Goal: Information Seeking & Learning: Learn about a topic

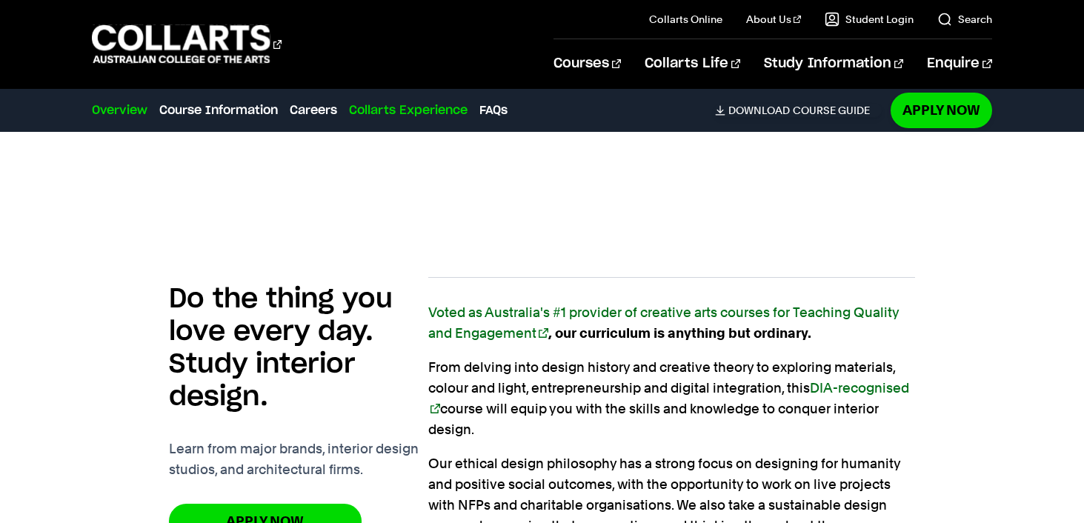
click at [365, 107] on link "Collarts Experience" at bounding box center [408, 111] width 119 height 18
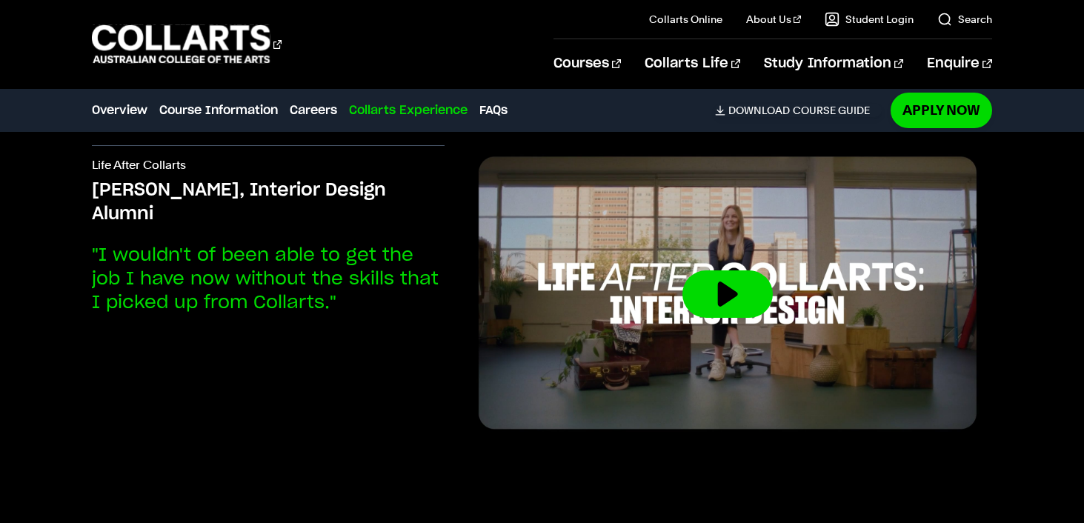
scroll to position [3766, 0]
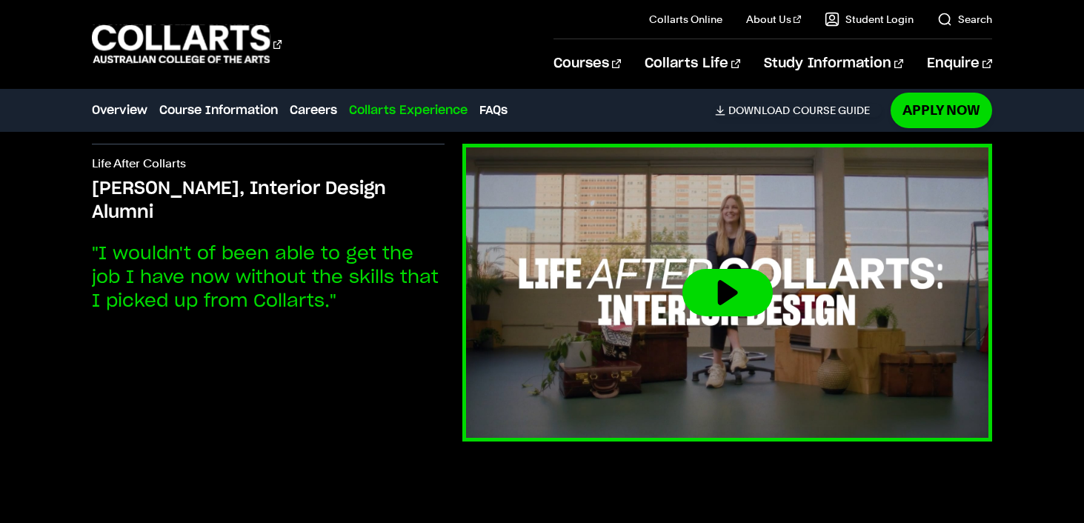
click at [743, 291] on button at bounding box center [728, 292] width 90 height 47
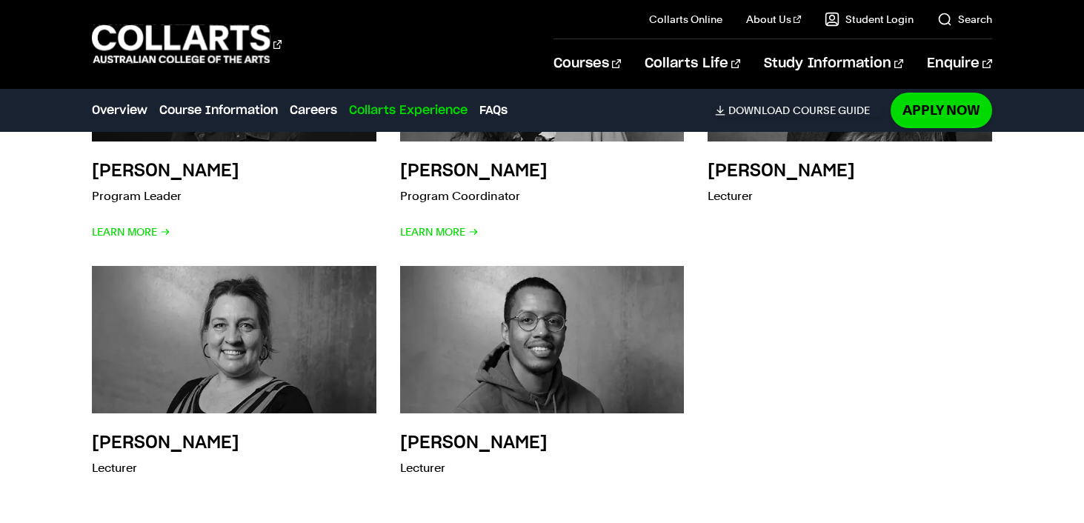
scroll to position [4648, 0]
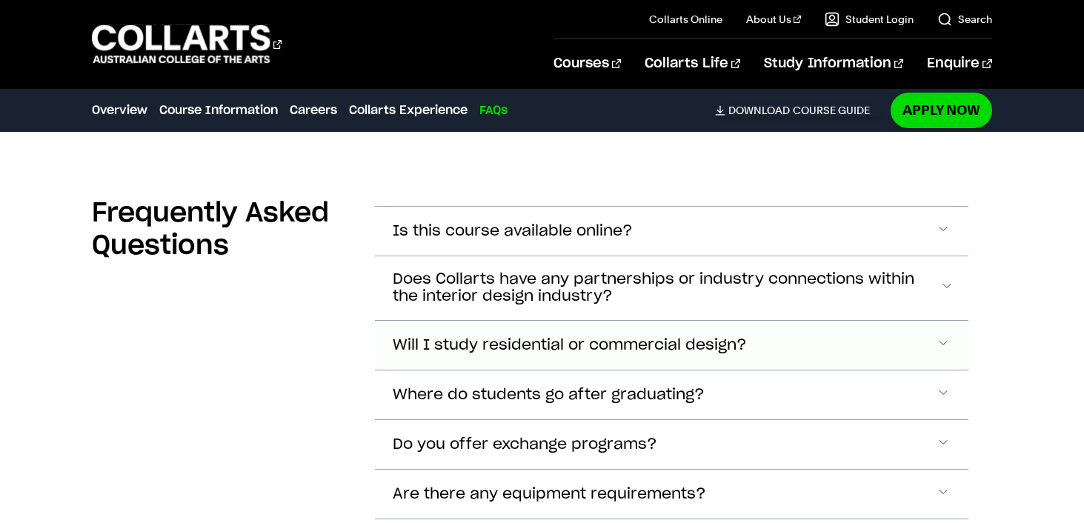
click at [419, 256] on button "Will I study residential or commercial design?" at bounding box center [671, 231] width 593 height 49
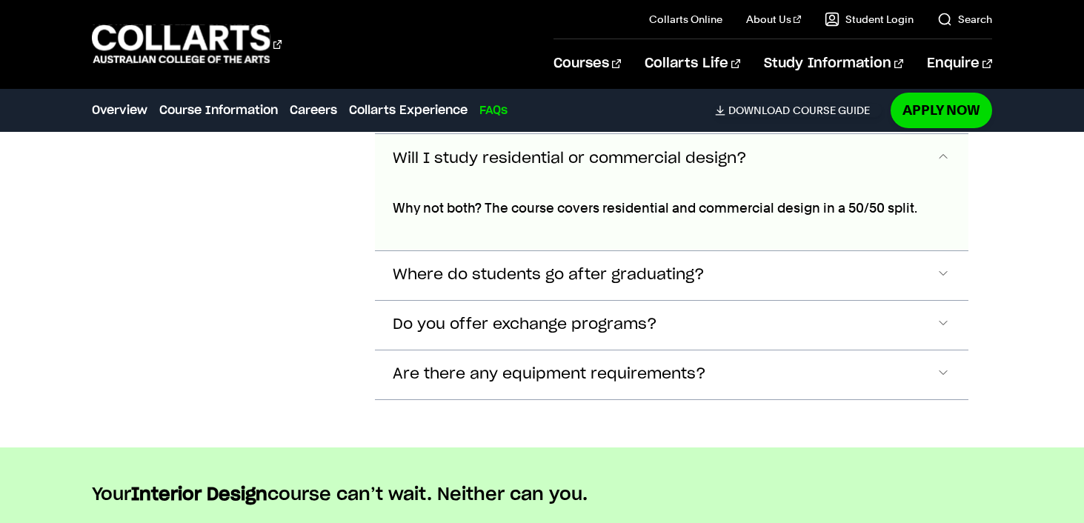
scroll to position [5200, 0]
click at [419, 53] on span "Where do students go after graduating?" at bounding box center [513, 44] width 240 height 17
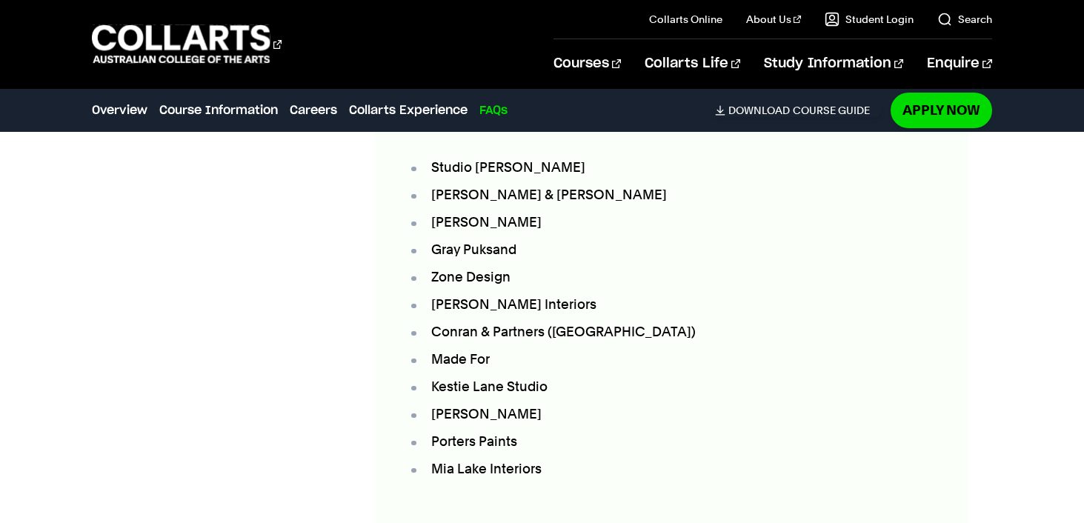
scroll to position [5437, 0]
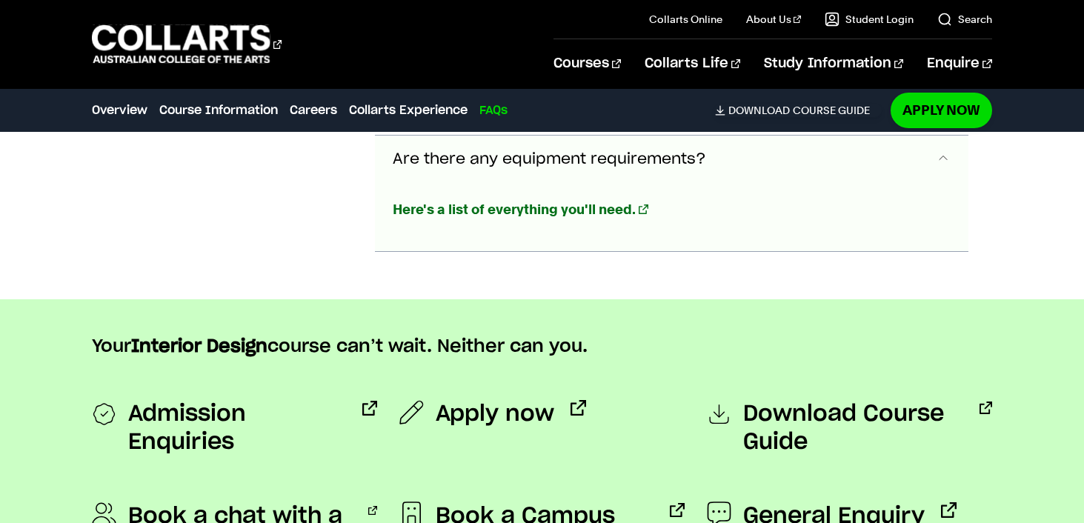
scroll to position [5879, 0]
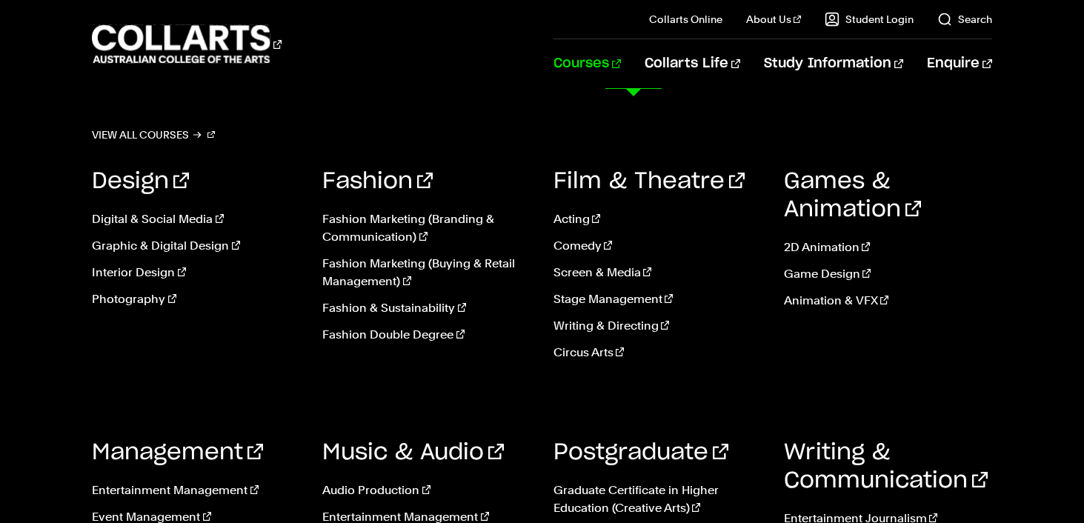
scroll to position [47, 0]
click at [579, 212] on link "Acting" at bounding box center [658, 219] width 208 height 18
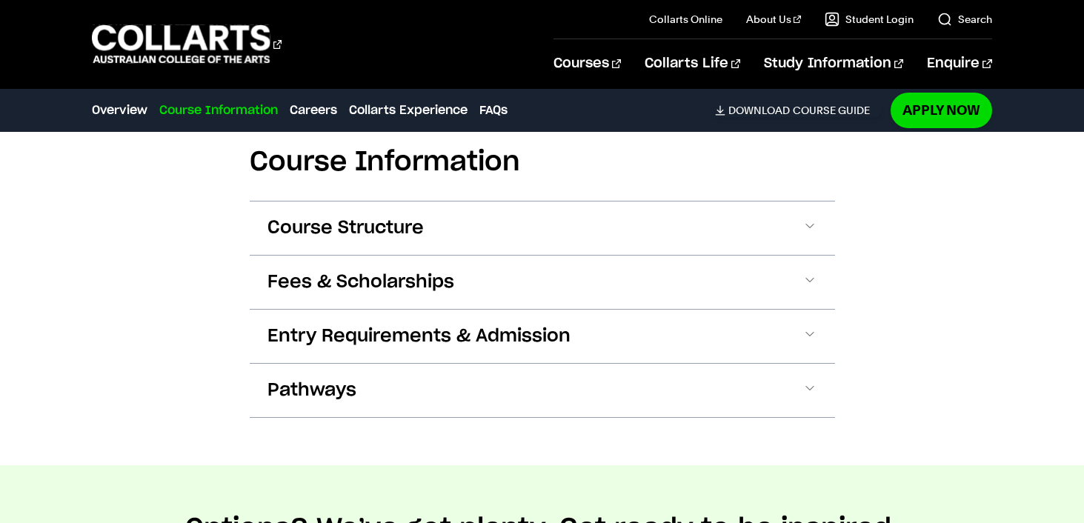
scroll to position [1439, 0]
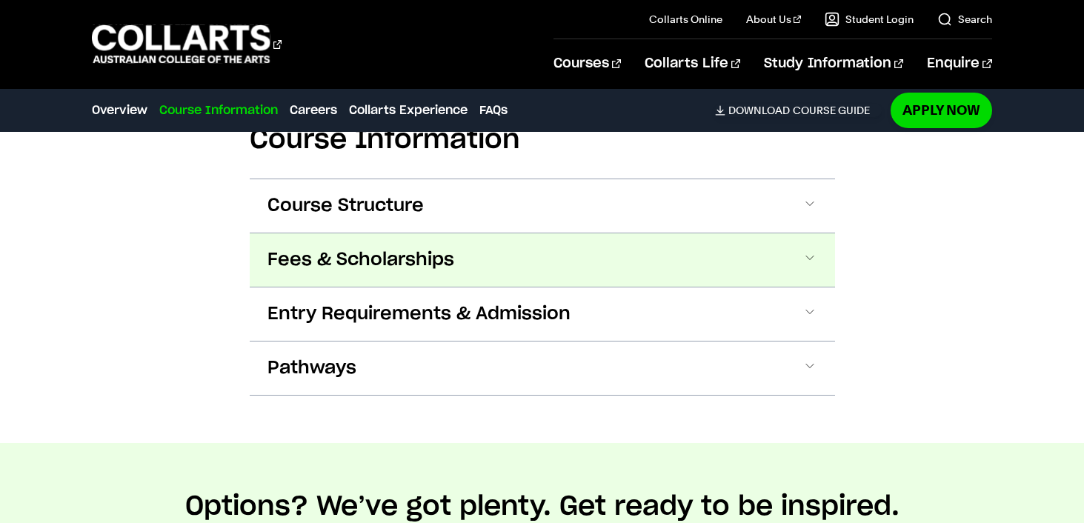
click at [540, 262] on button "Fees & Scholarships" at bounding box center [542, 259] width 585 height 53
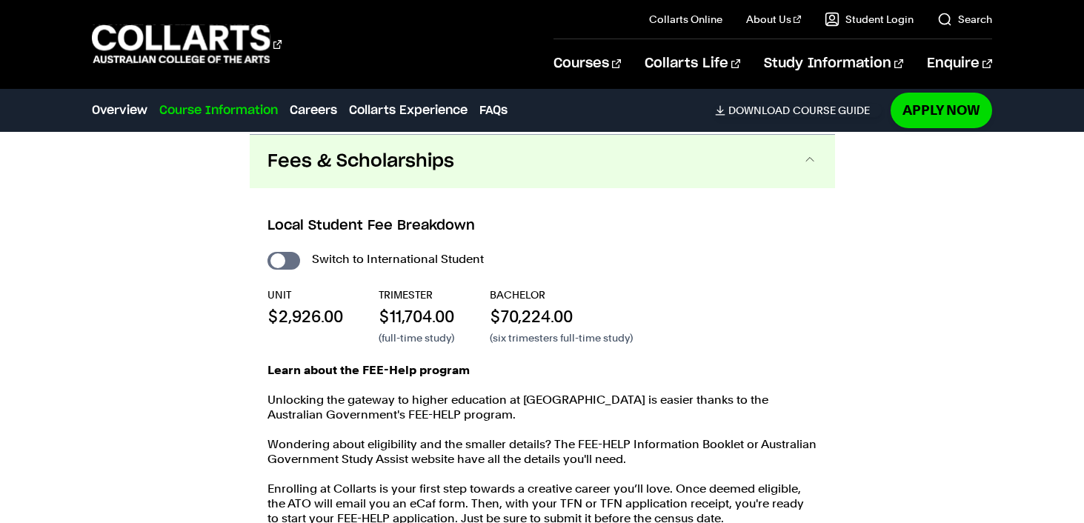
scroll to position [1538, 0]
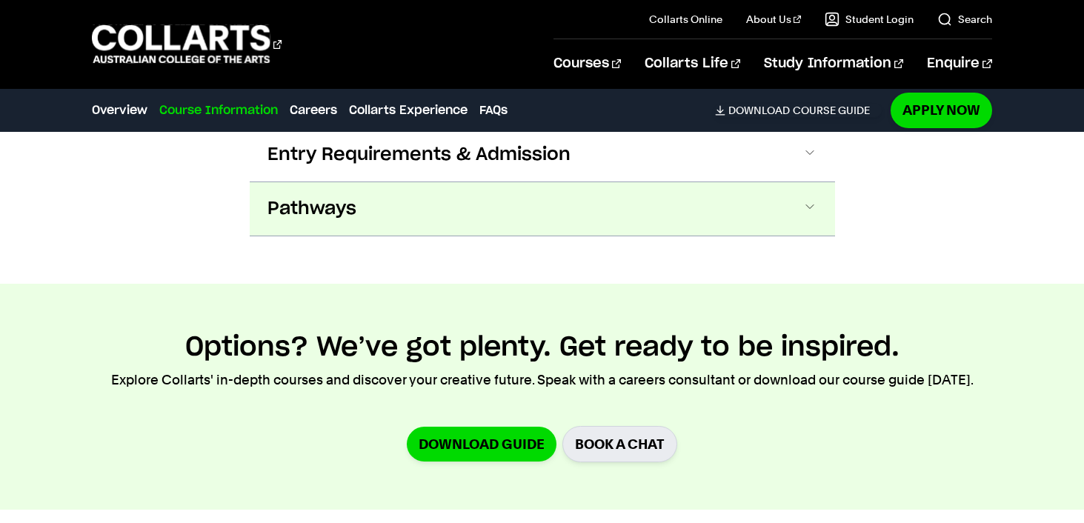
click at [548, 224] on button "Pathways" at bounding box center [542, 208] width 585 height 53
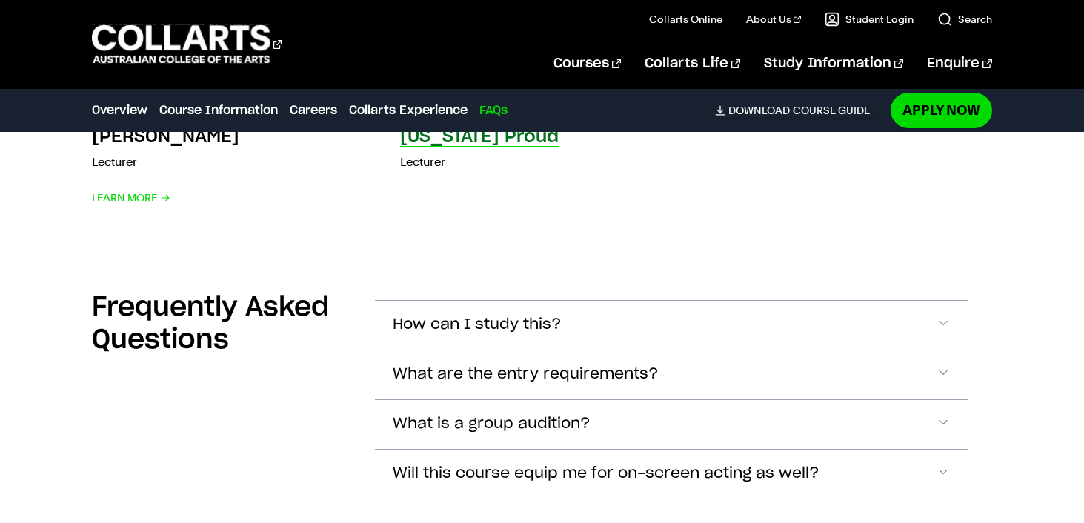
scroll to position [4892, 0]
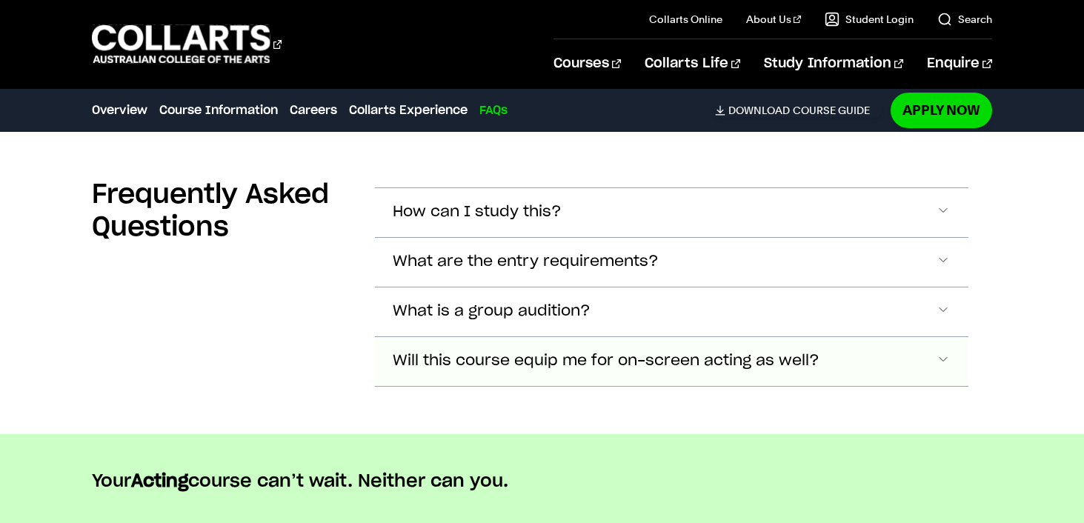
click at [480, 221] on span "Will this course equip me for on-screen acting as well?" at bounding box center [477, 212] width 169 height 17
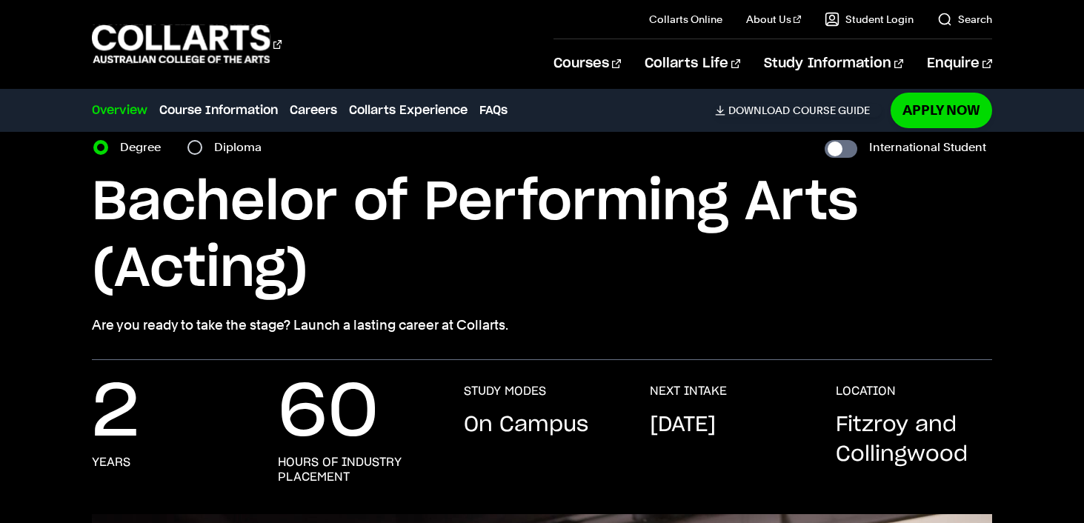
scroll to position [0, 0]
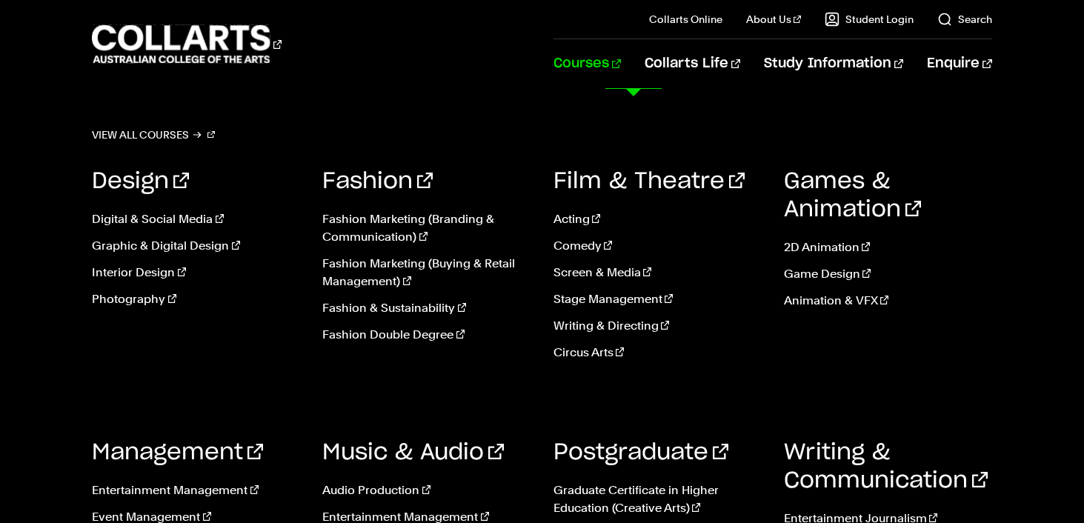
click at [621, 64] on link "Courses" at bounding box center [587, 63] width 67 height 49
click at [586, 270] on link "Screen & Media" at bounding box center [658, 273] width 208 height 18
click at [523, 378] on div "Fashion Fashion Marketing (Branding & Communication) Fashion Marketing (Buying …" at bounding box center [426, 269] width 208 height 249
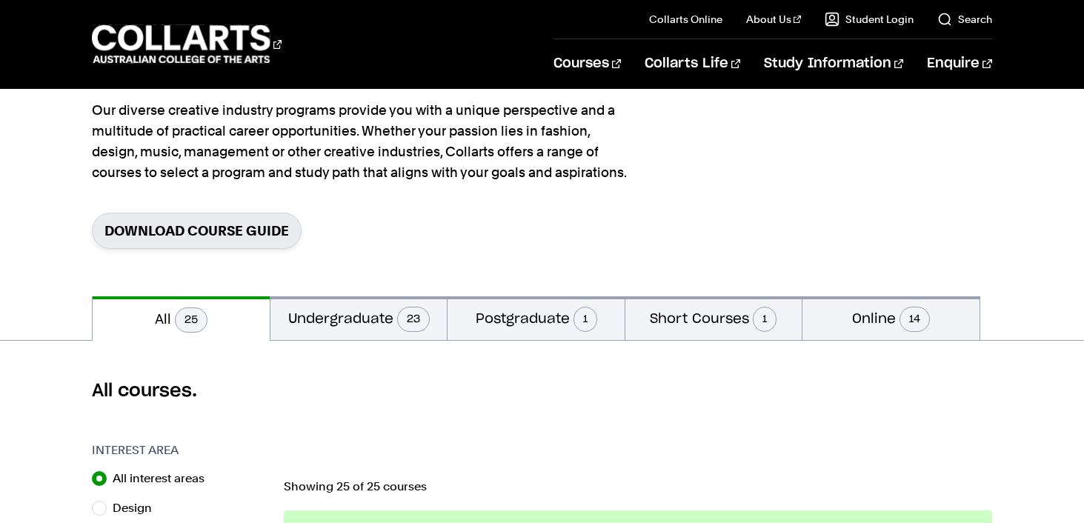
scroll to position [119, 0]
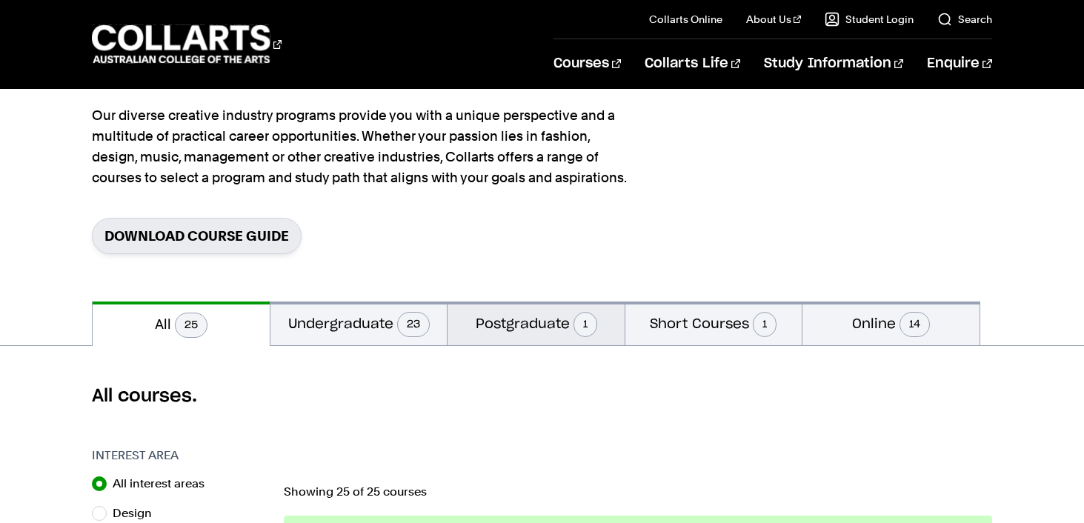
click at [585, 324] on span "1" at bounding box center [586, 324] width 24 height 25
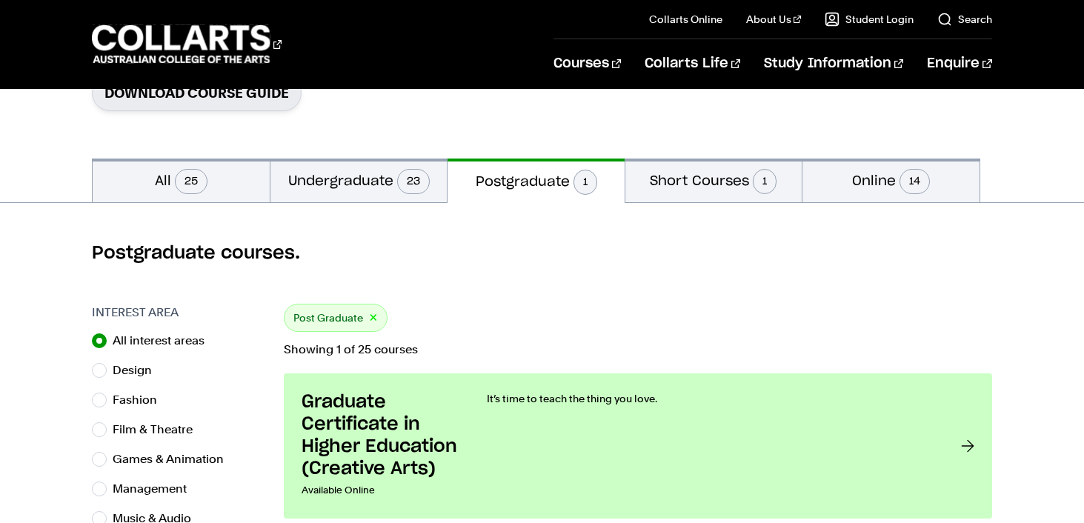
scroll to position [262, 0]
click at [849, 180] on button "Online 14" at bounding box center [891, 180] width 176 height 44
radio input "false"
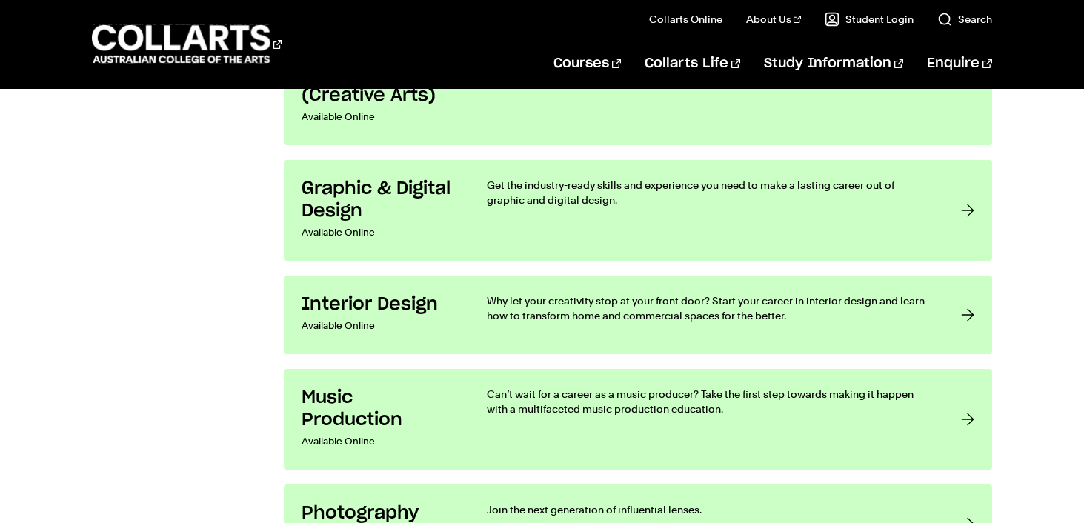
scroll to position [1768, 0]
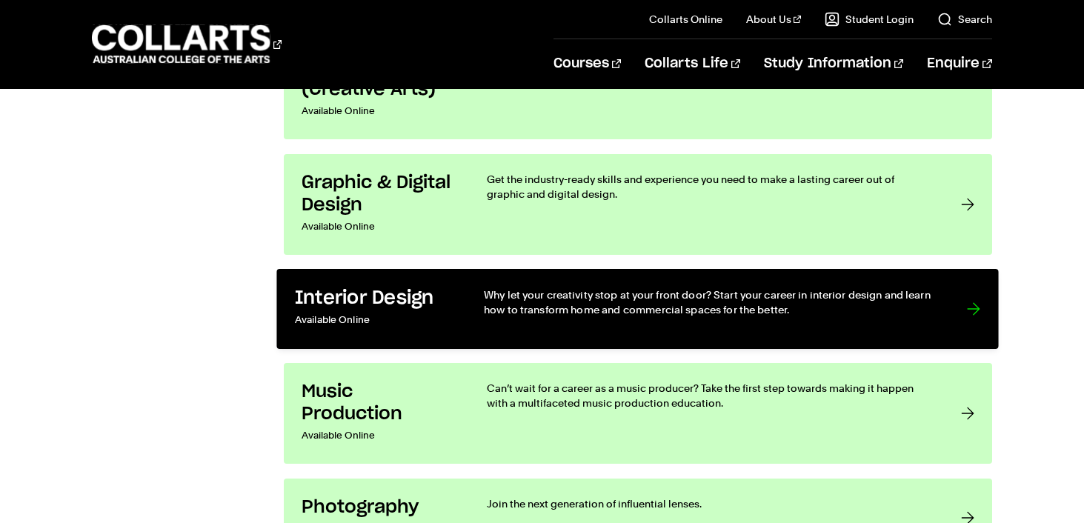
click at [752, 301] on p "Why let your creativity stop at your front door? Start your career in interior …" at bounding box center [710, 303] width 453 height 30
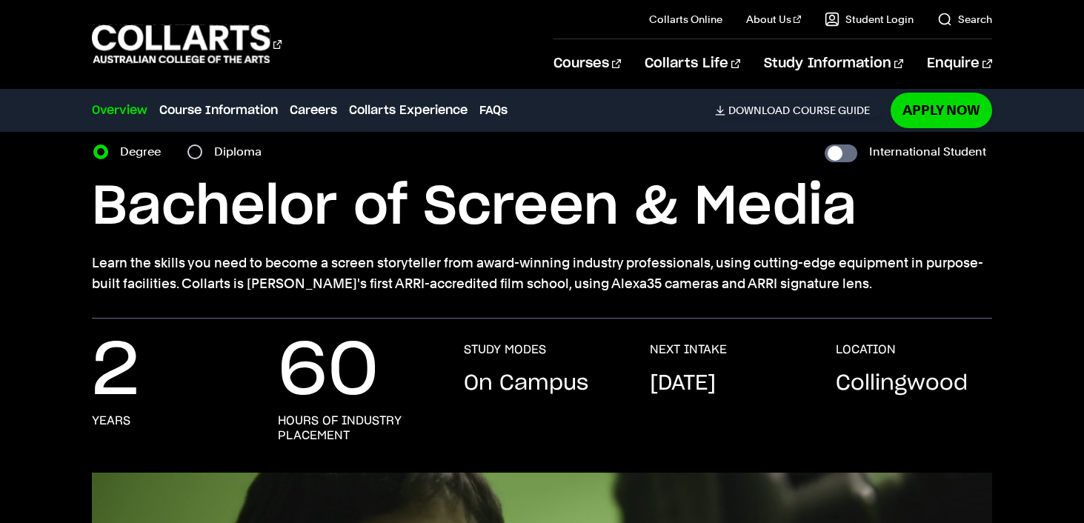
scroll to position [59, 0]
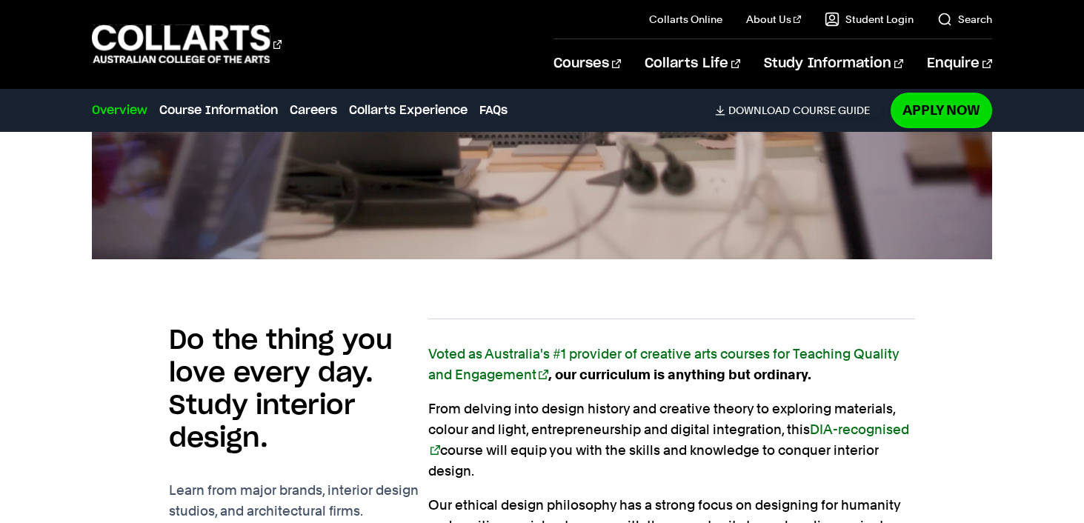
scroll to position [849, 0]
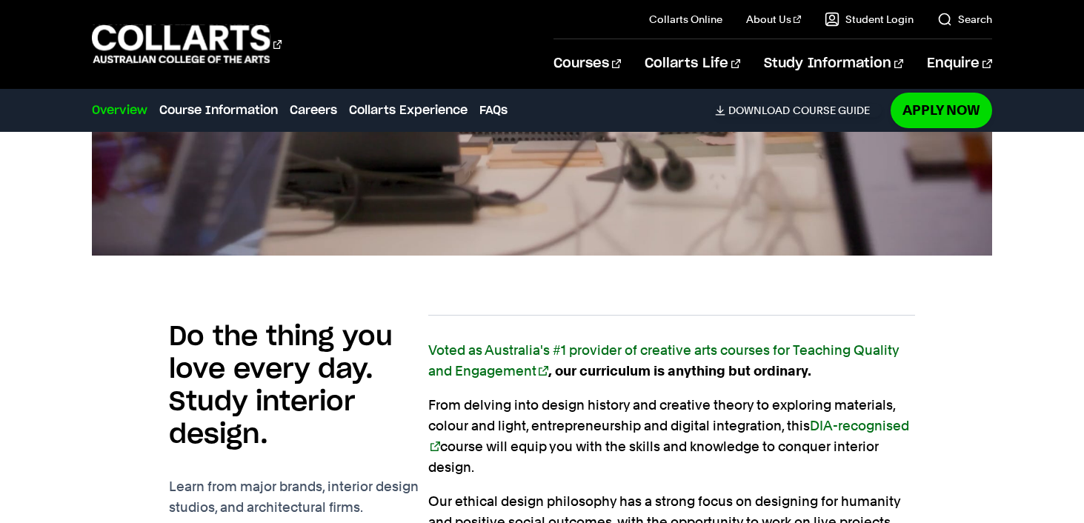
click at [747, 351] on link "Voted as Australia's #1 provider of creative arts courses for Teaching Quality …" at bounding box center [663, 360] width 471 height 36
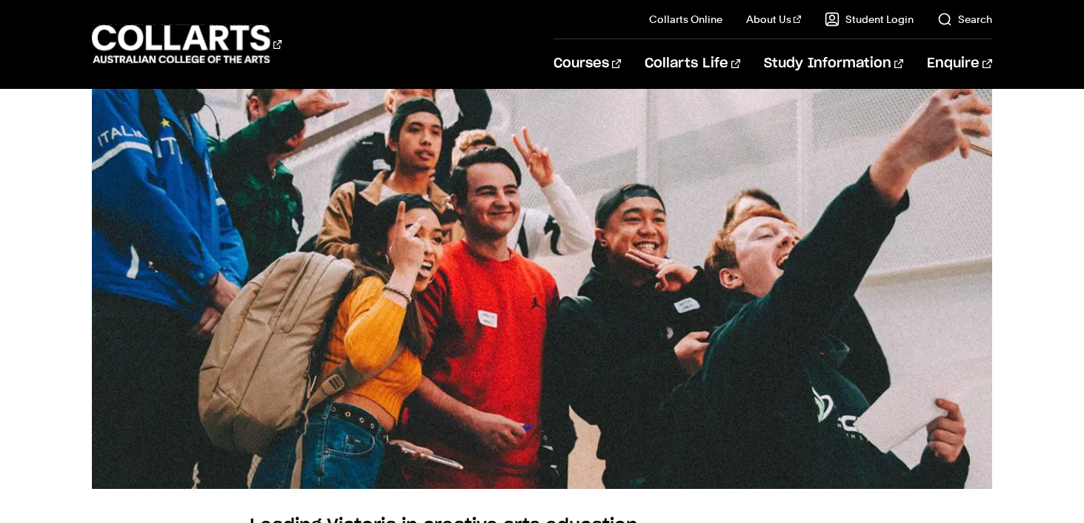
scroll to position [1507, 0]
